Goal: Find specific page/section: Find specific page/section

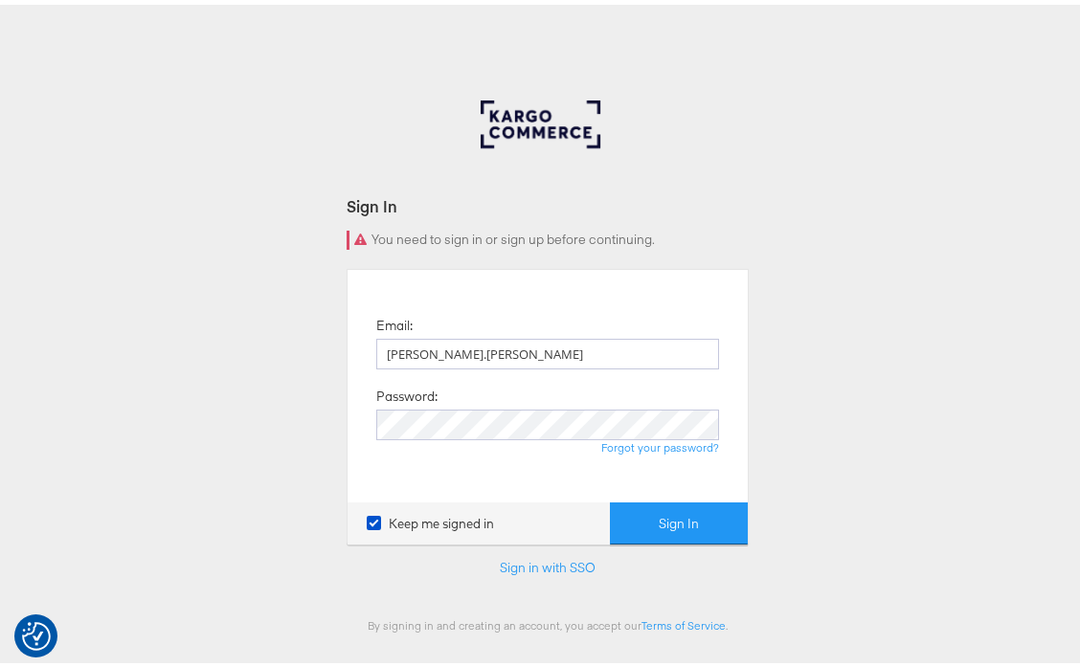
type input "[PERSON_NAME][EMAIL_ADDRESS][DOMAIN_NAME]"
click at [610, 498] on button "Sign In" at bounding box center [679, 519] width 138 height 43
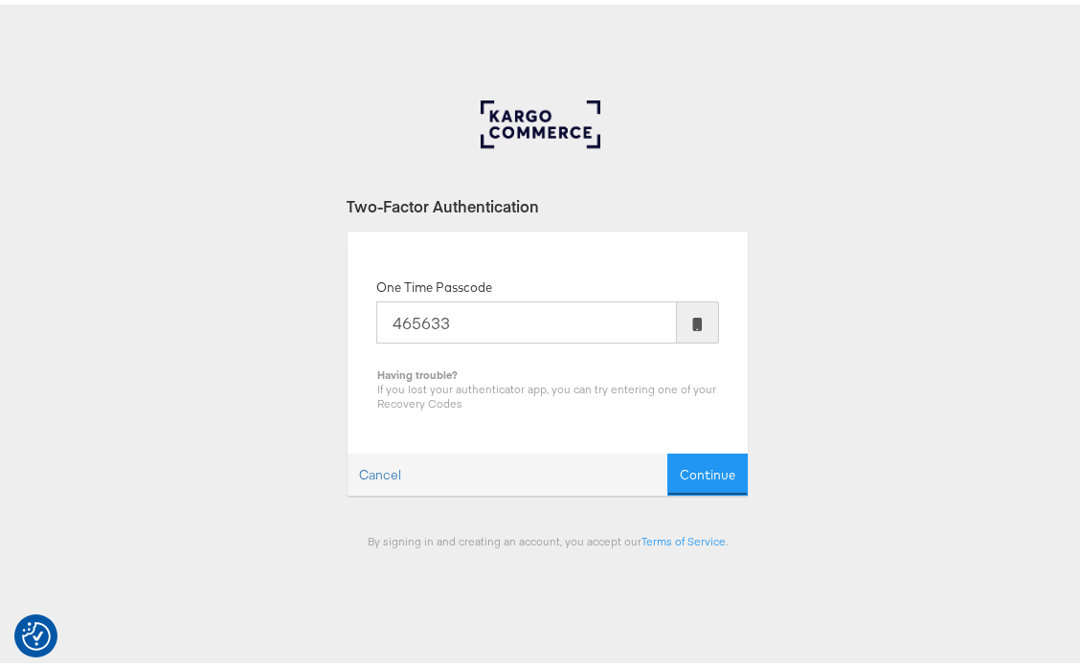
type input "465633"
click at [667, 449] on button "Continue" at bounding box center [707, 470] width 80 height 43
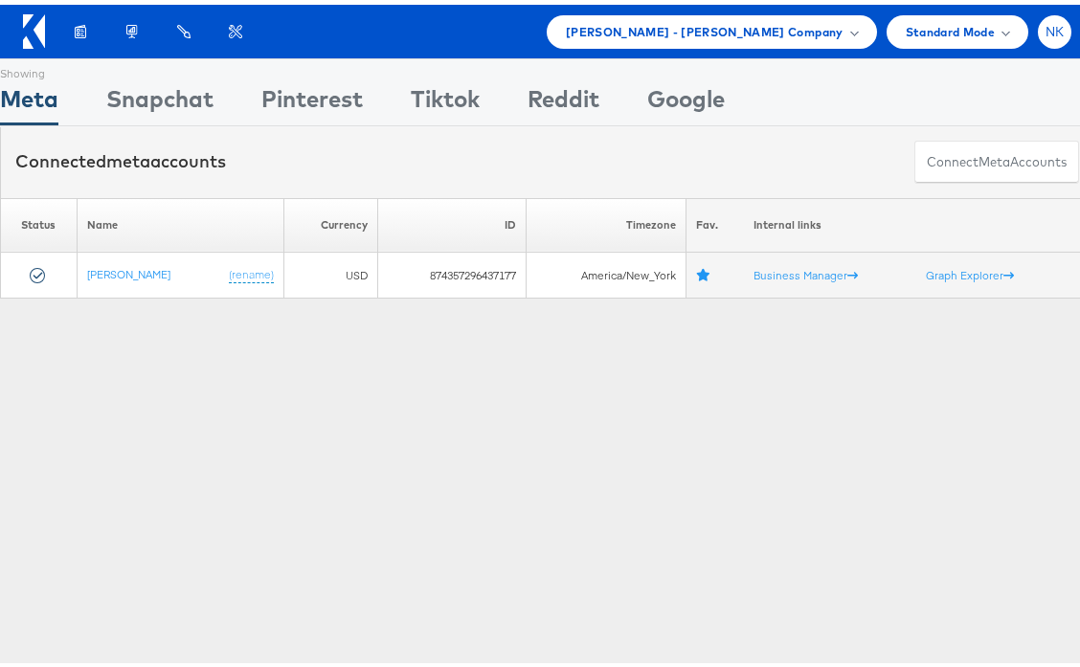
click at [1038, 38] on div "NK" at bounding box center [1055, 28] width 34 height 34
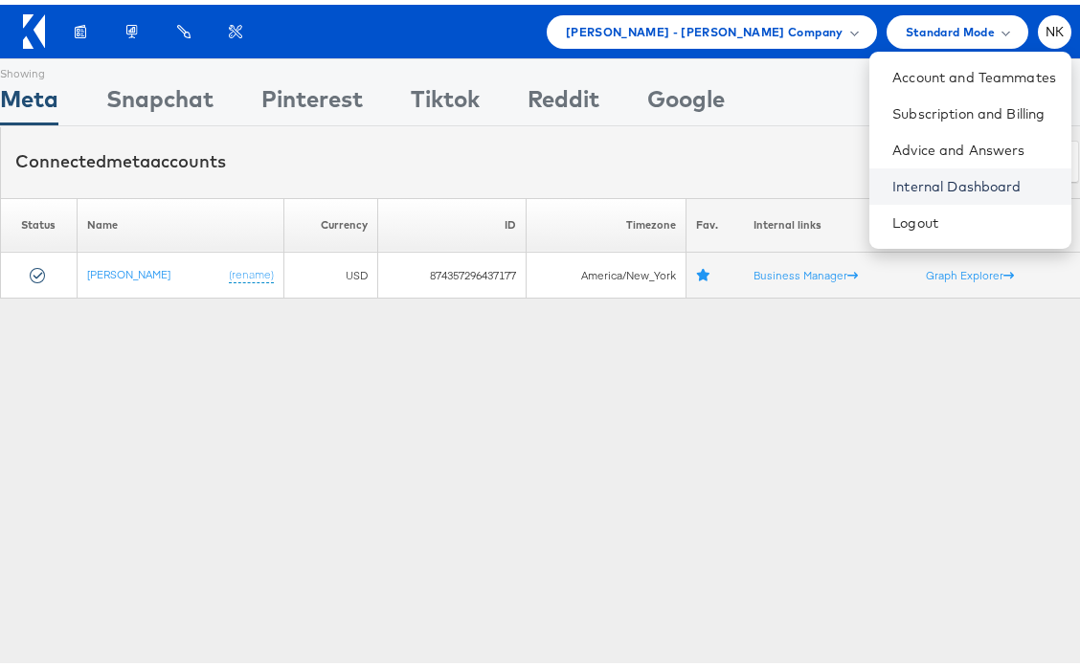
click at [943, 189] on link "Internal Dashboard" at bounding box center [974, 181] width 164 height 19
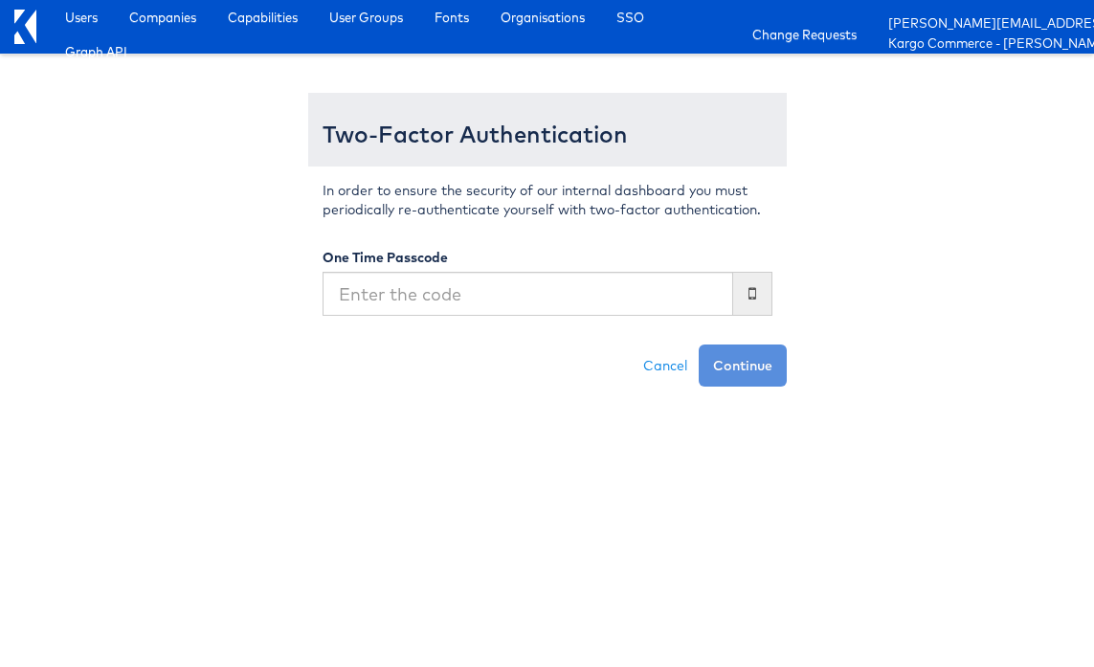
click at [402, 291] on input "text" at bounding box center [528, 294] width 411 height 44
type input "466684"
click at [699, 345] on button "Continue" at bounding box center [743, 366] width 88 height 42
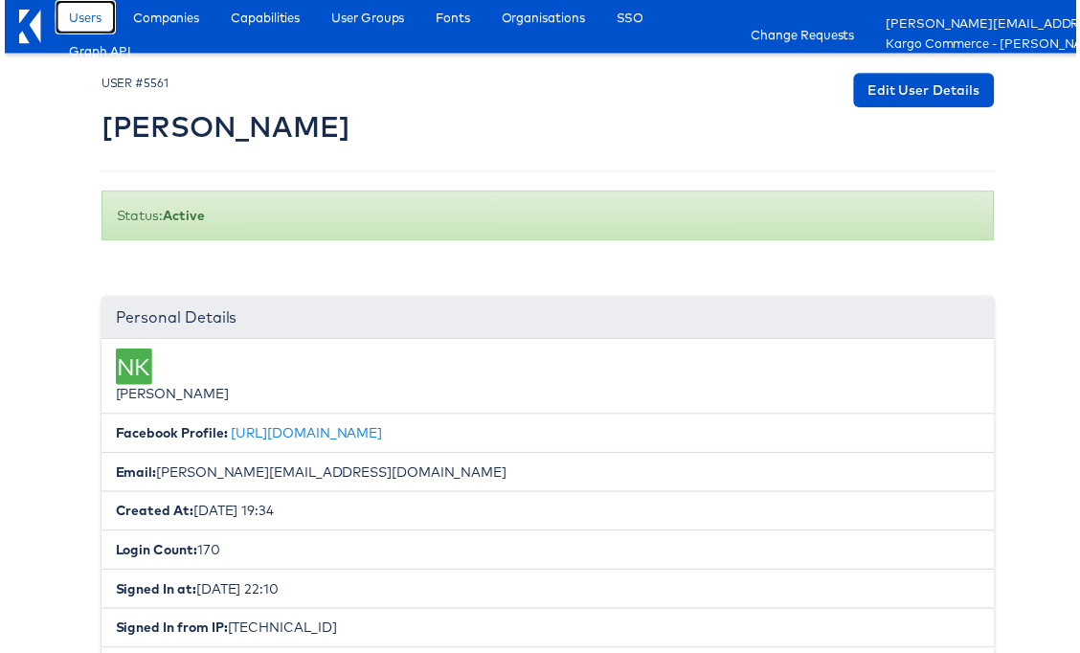
click at [82, 9] on span "Users" at bounding box center [81, 17] width 33 height 19
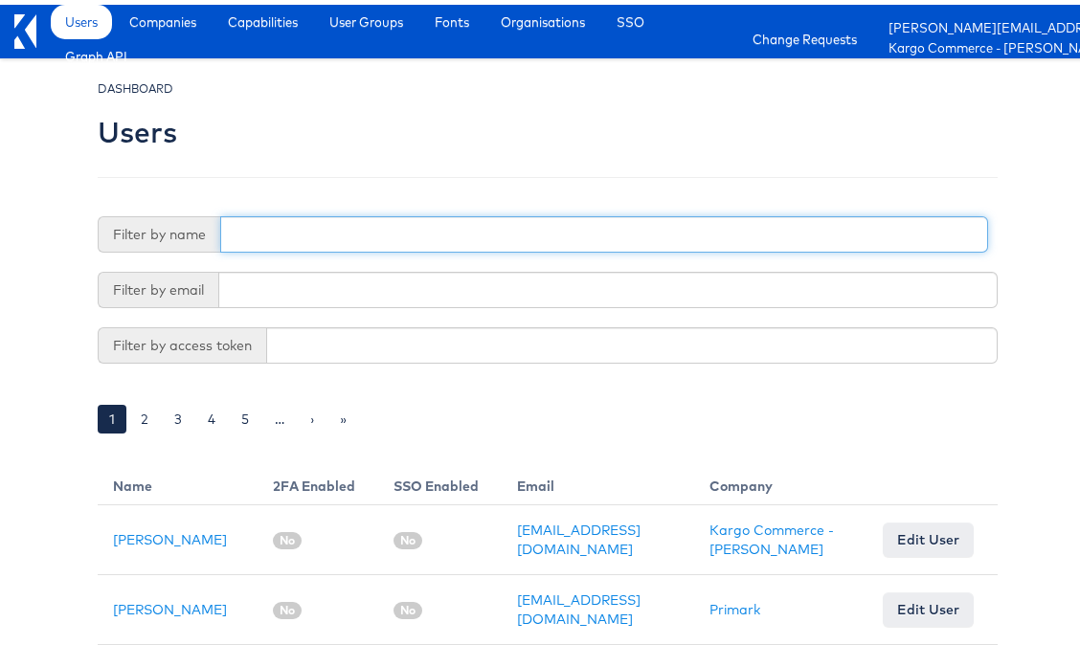
click at [273, 222] on input "text" at bounding box center [604, 230] width 768 height 36
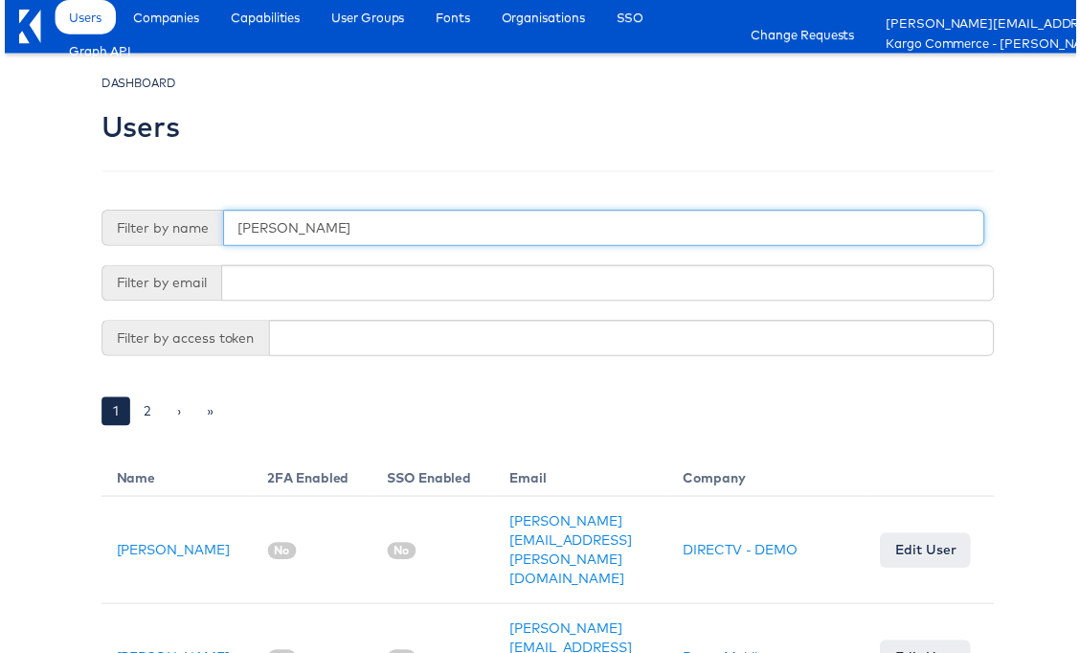
type input "adam mc"
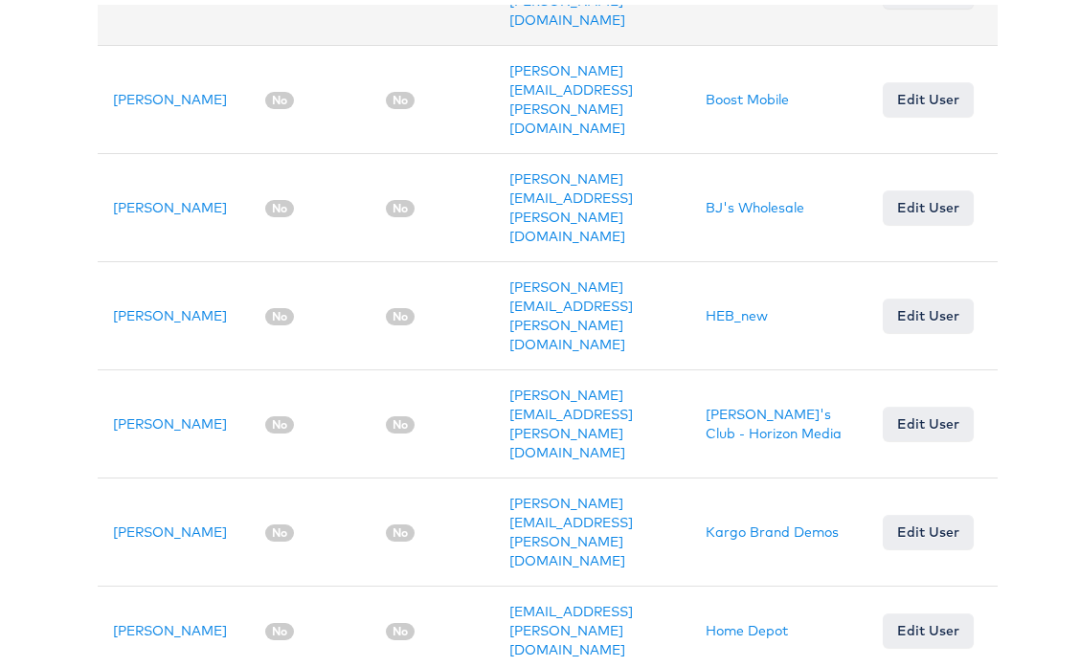
scroll to position [530, 0]
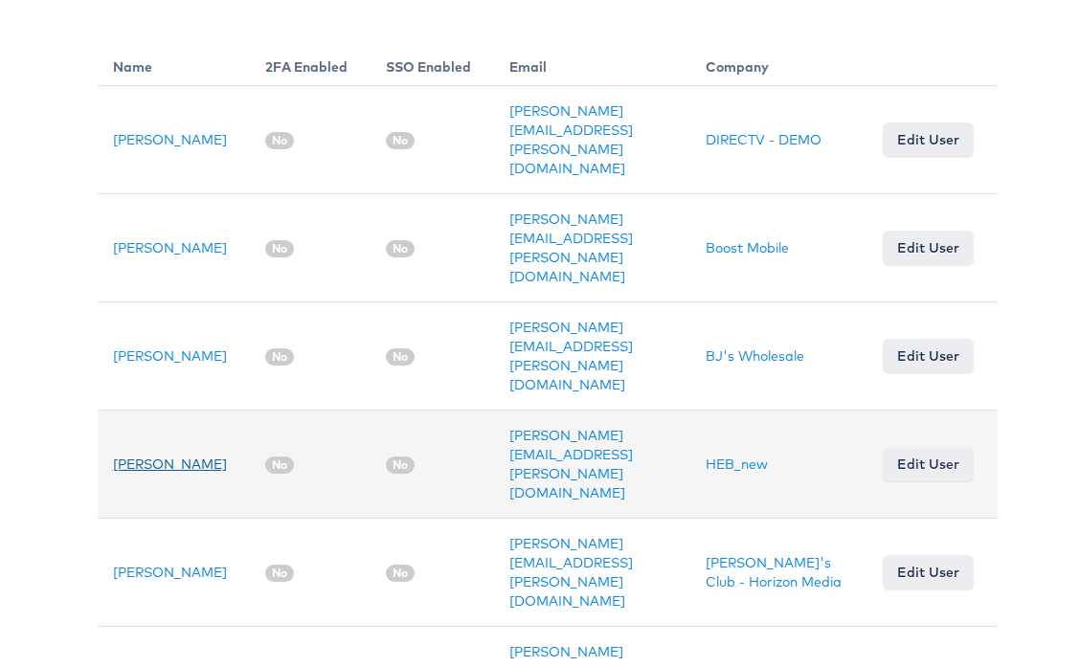
scroll to position [0, 0]
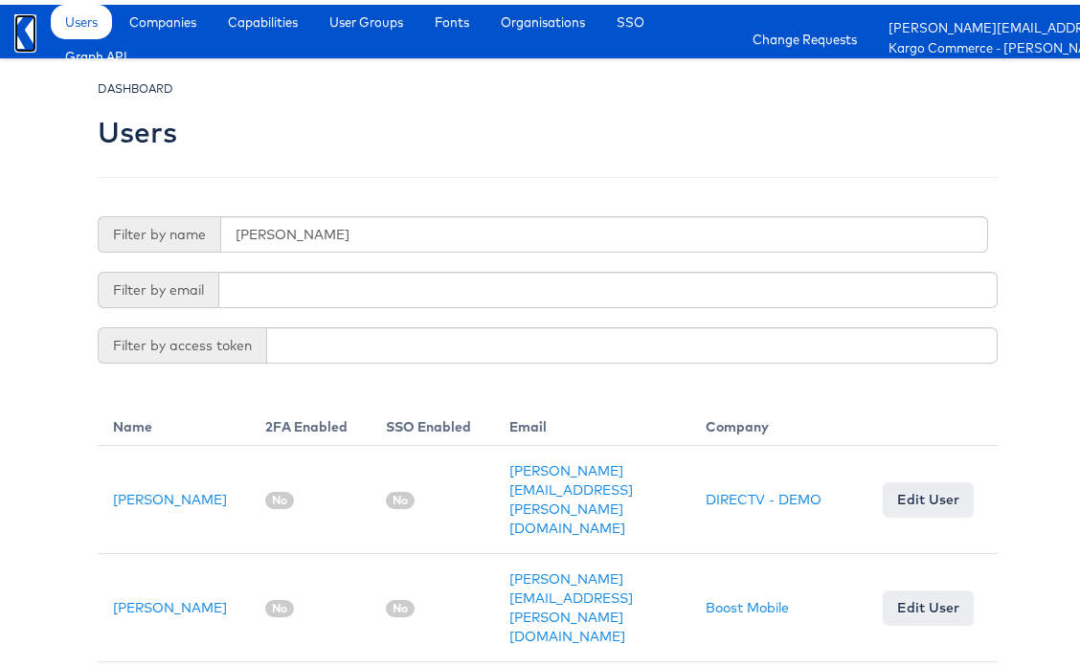
click at [34, 31] on icon at bounding box center [30, 27] width 11 height 34
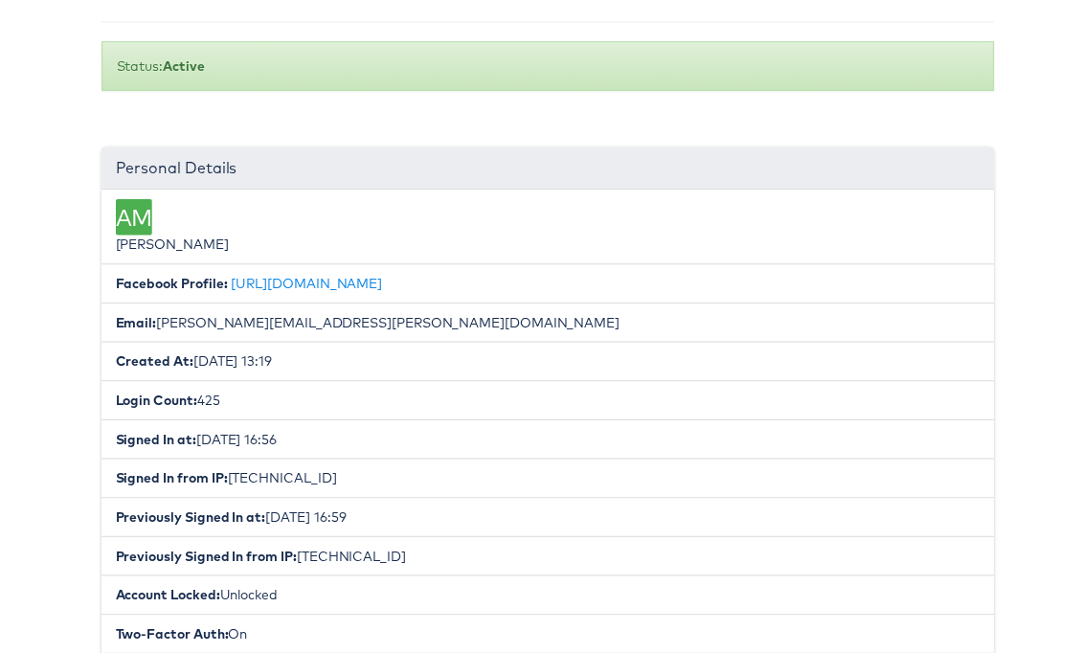
scroll to position [284, 0]
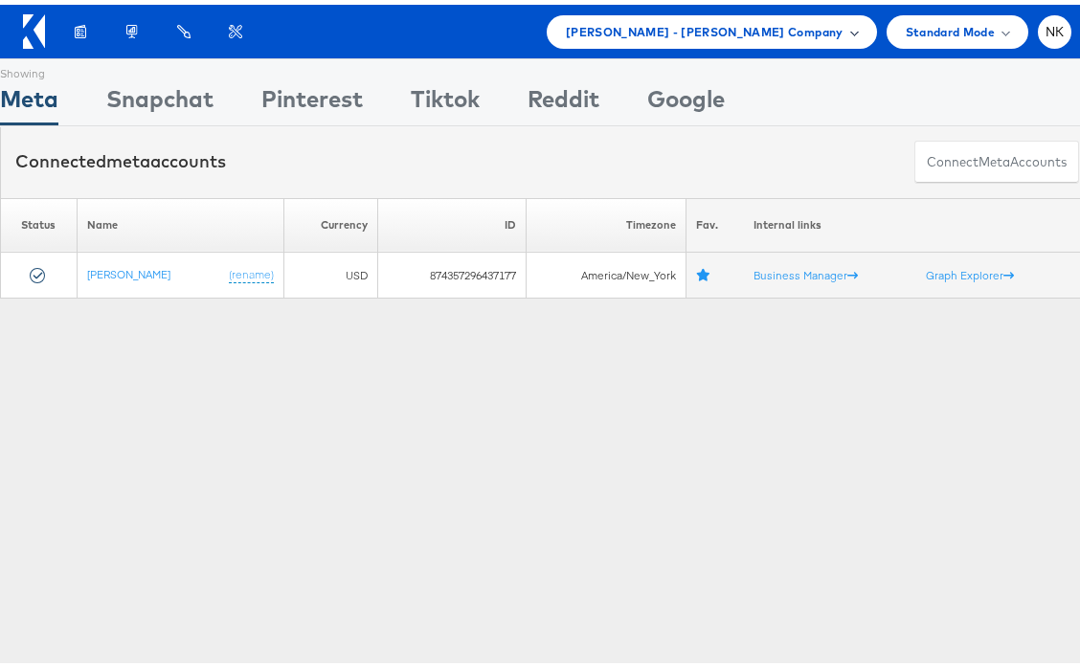
click at [723, 32] on span "Mason - Alexis Bittar Company" at bounding box center [705, 27] width 278 height 20
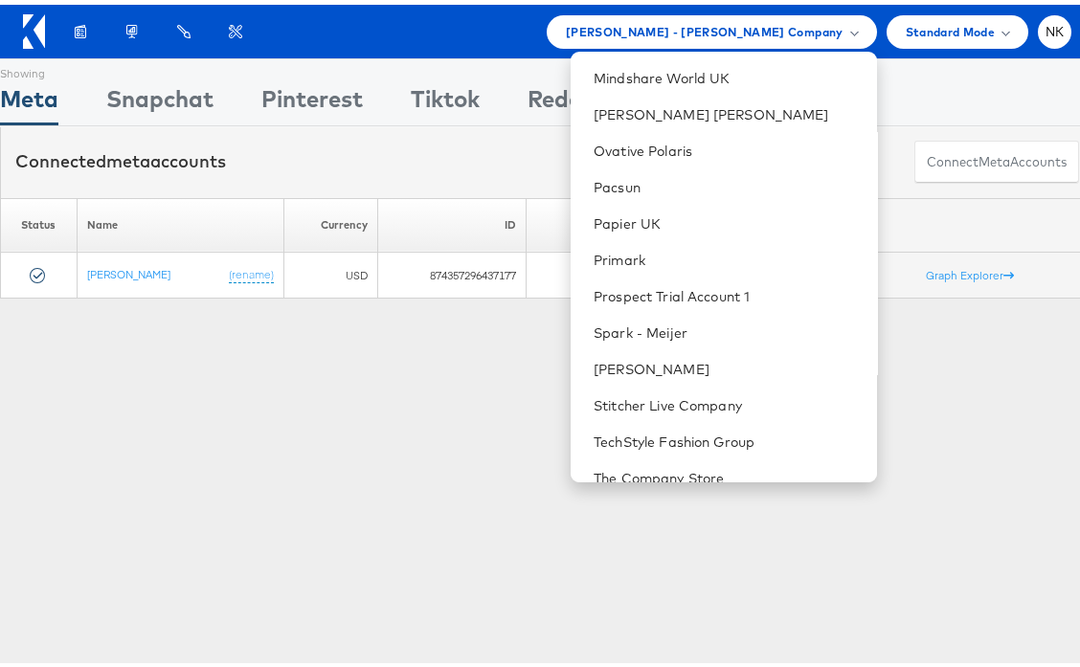
scroll to position [1617, 0]
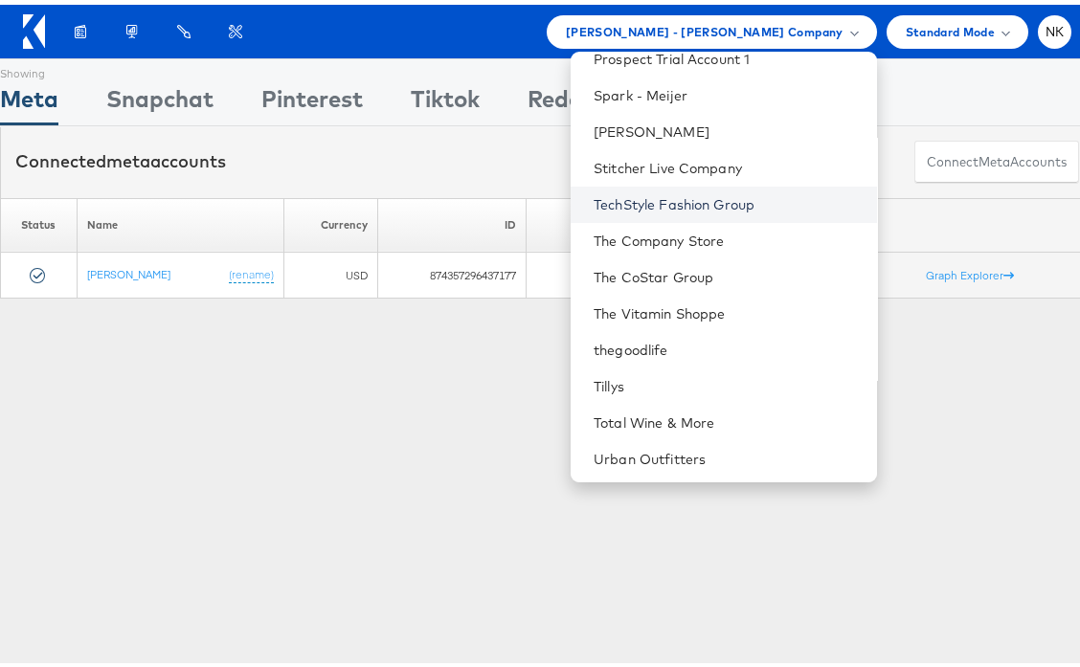
click at [683, 194] on link "TechStyle Fashion Group" at bounding box center [727, 199] width 267 height 19
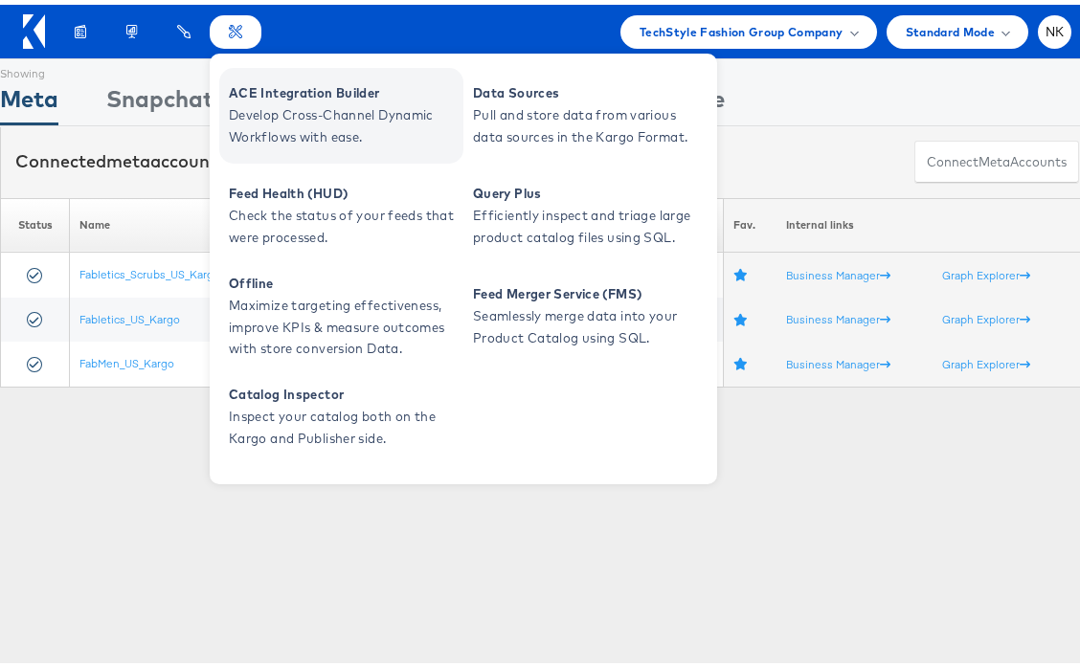
click at [271, 98] on span "ACE Integration Builder" at bounding box center [344, 89] width 230 height 22
